Goal: Obtain resource: Obtain resource

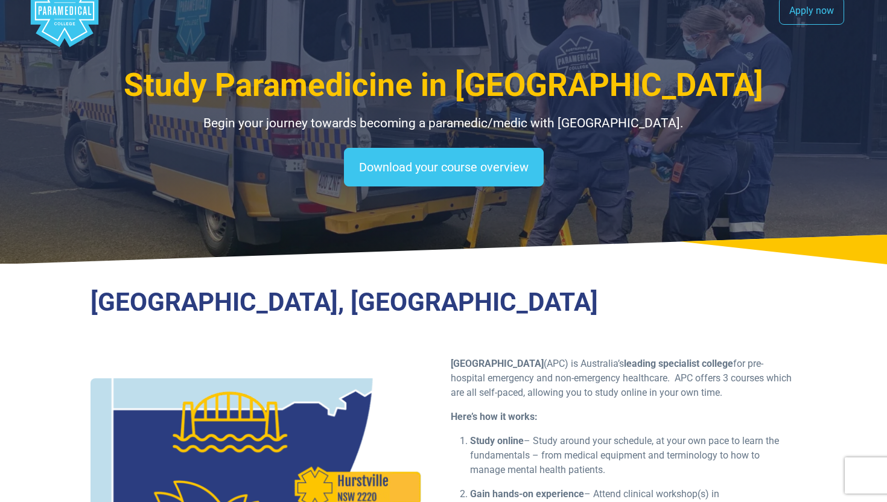
scroll to position [36, 0]
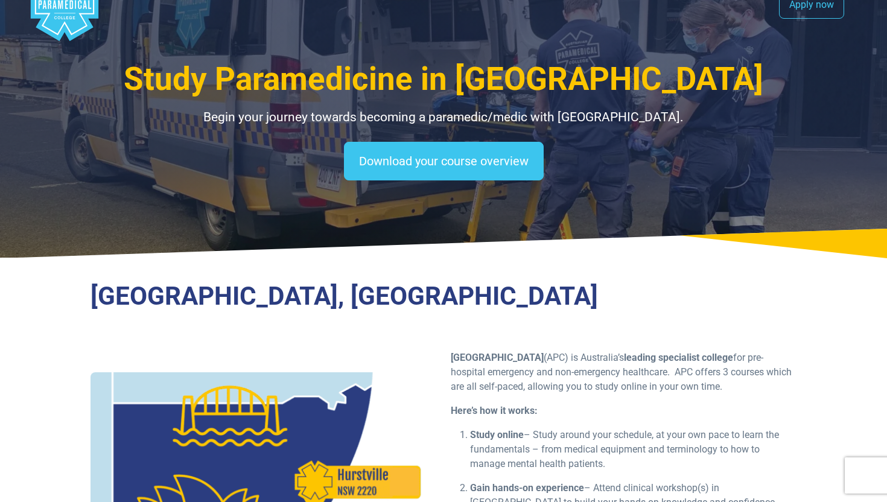
click at [433, 192] on div "Study Paramedicine in [GEOGRAPHIC_DATA] Begin your journey towards becoming a p…" at bounding box center [443, 111] width 845 height 294
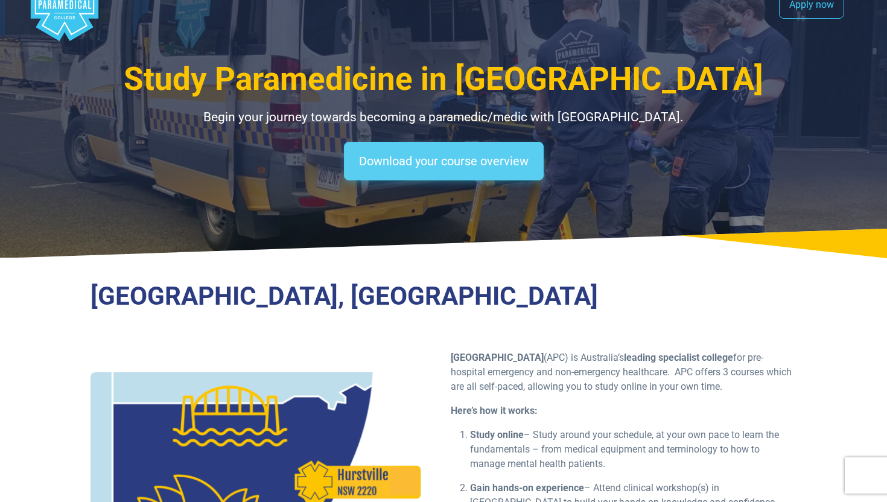
click at [439, 173] on link "Download your course overview" at bounding box center [444, 161] width 200 height 39
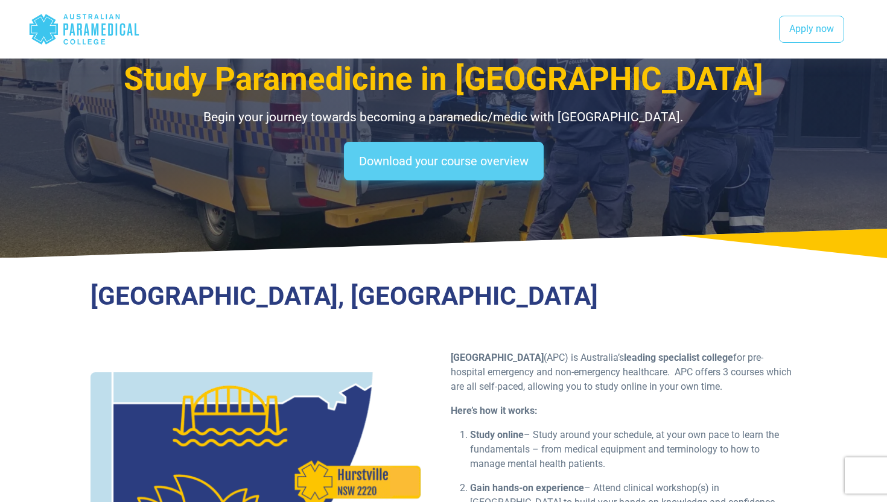
scroll to position [1401, 0]
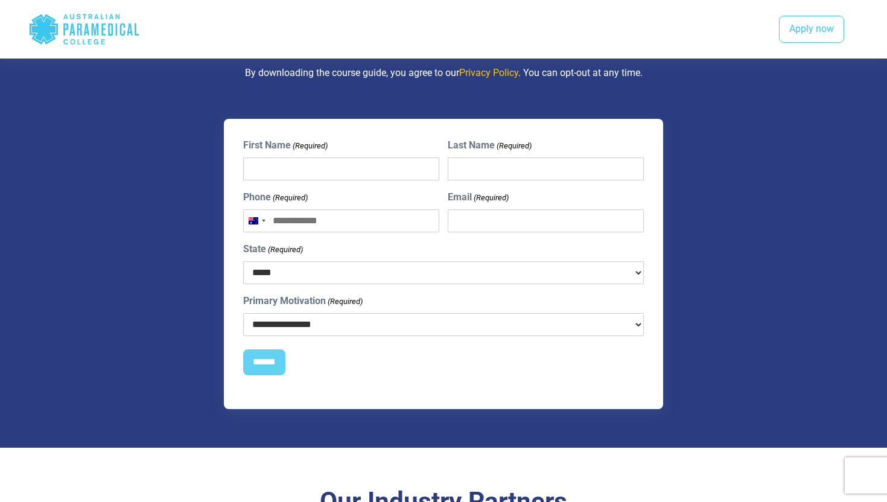
click at [364, 180] on input "First Name (Required)" at bounding box center [341, 169] width 196 height 23
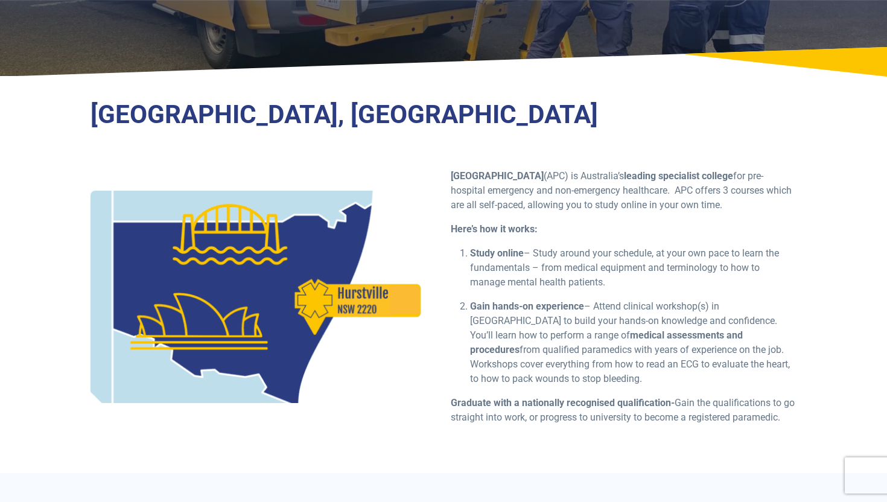
scroll to position [223, 0]
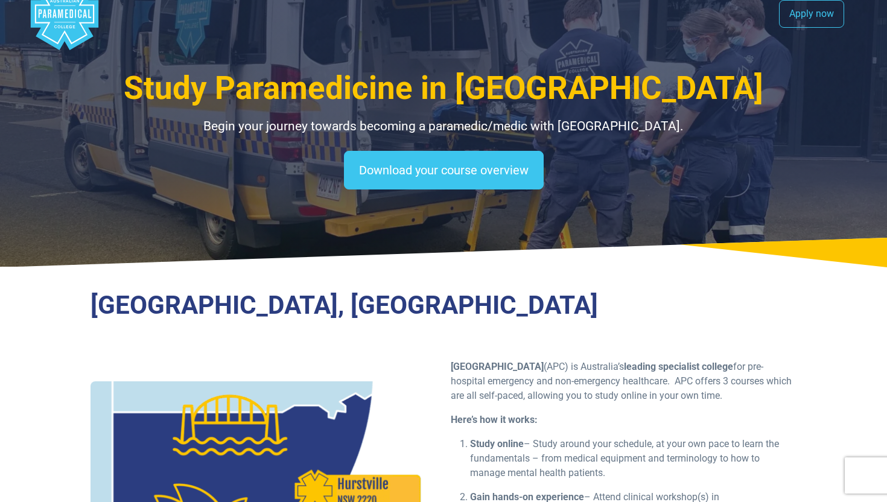
scroll to position [24, 0]
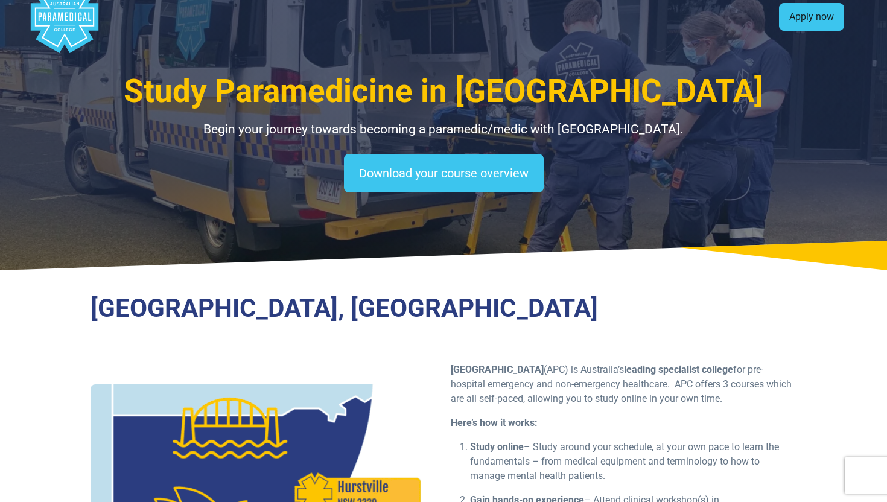
click at [792, 24] on link "Apply now" at bounding box center [811, 17] width 65 height 28
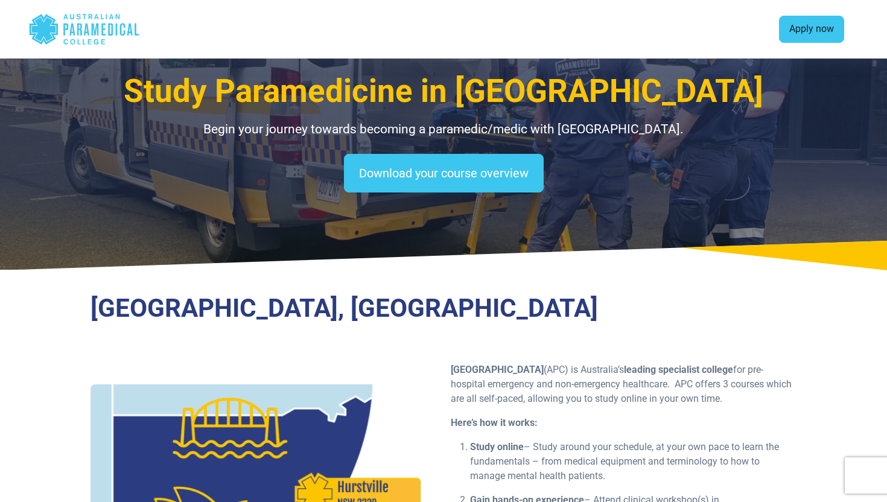
scroll to position [1401, 0]
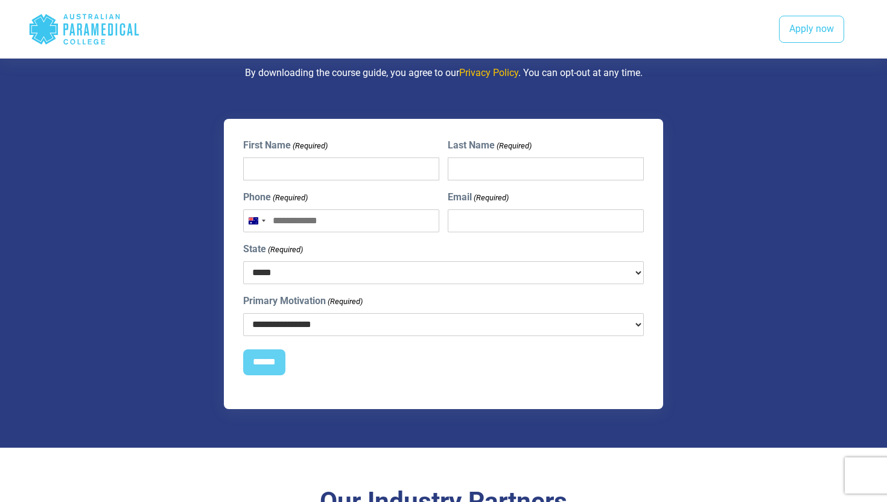
click at [335, 180] on input "First Name (Required)" at bounding box center [341, 169] width 196 height 23
